Goal: Information Seeking & Learning: Learn about a topic

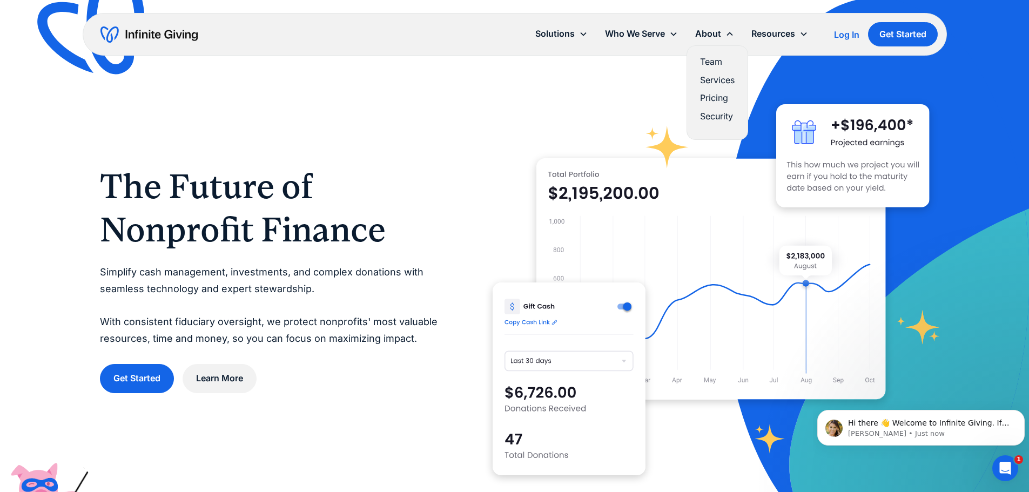
click at [711, 58] on link "Team" at bounding box center [717, 62] width 35 height 15
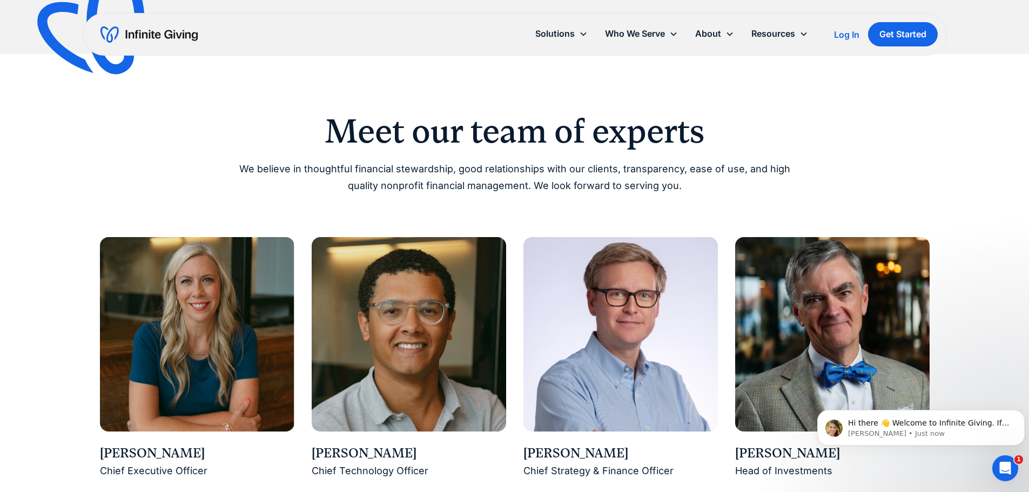
scroll to position [757, 0]
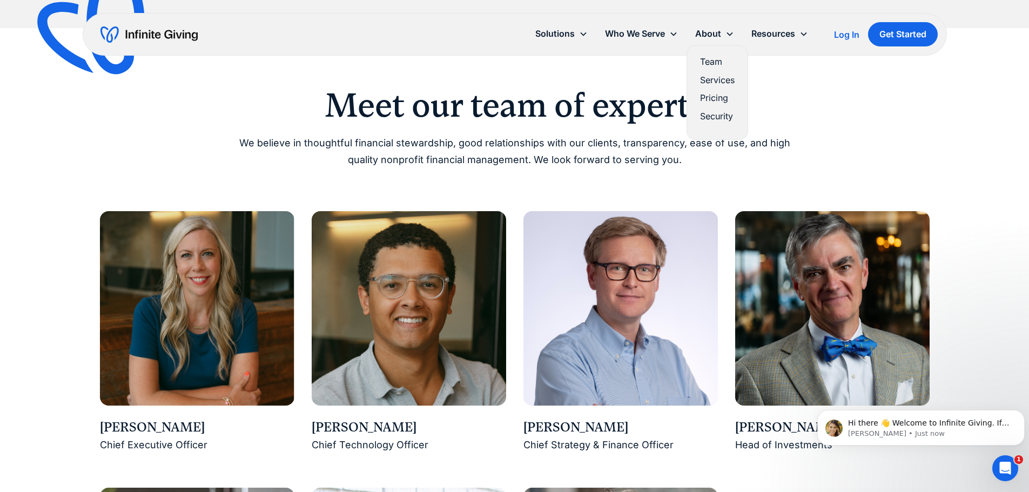
click at [710, 96] on link "Pricing" at bounding box center [717, 98] width 35 height 15
